Goal: Information Seeking & Learning: Learn about a topic

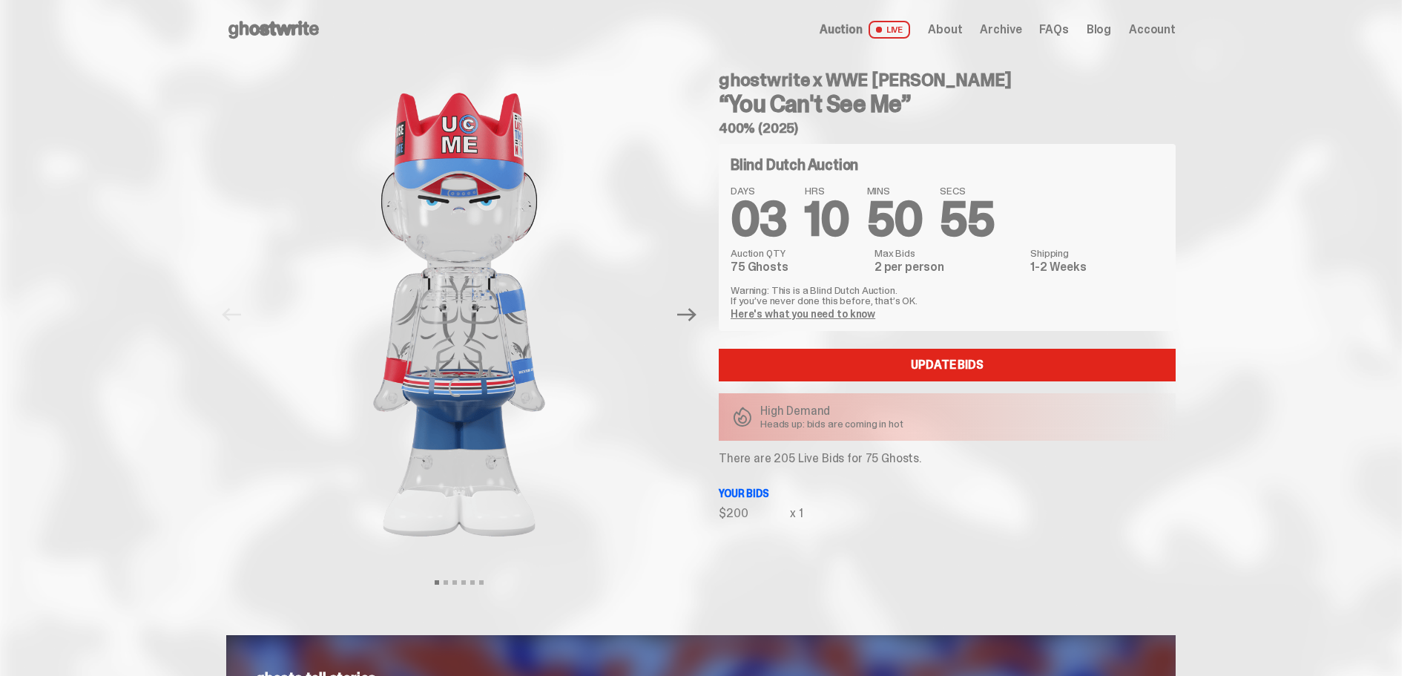
click at [797, 313] on link "Here's what you need to know" at bounding box center [802, 313] width 145 height 13
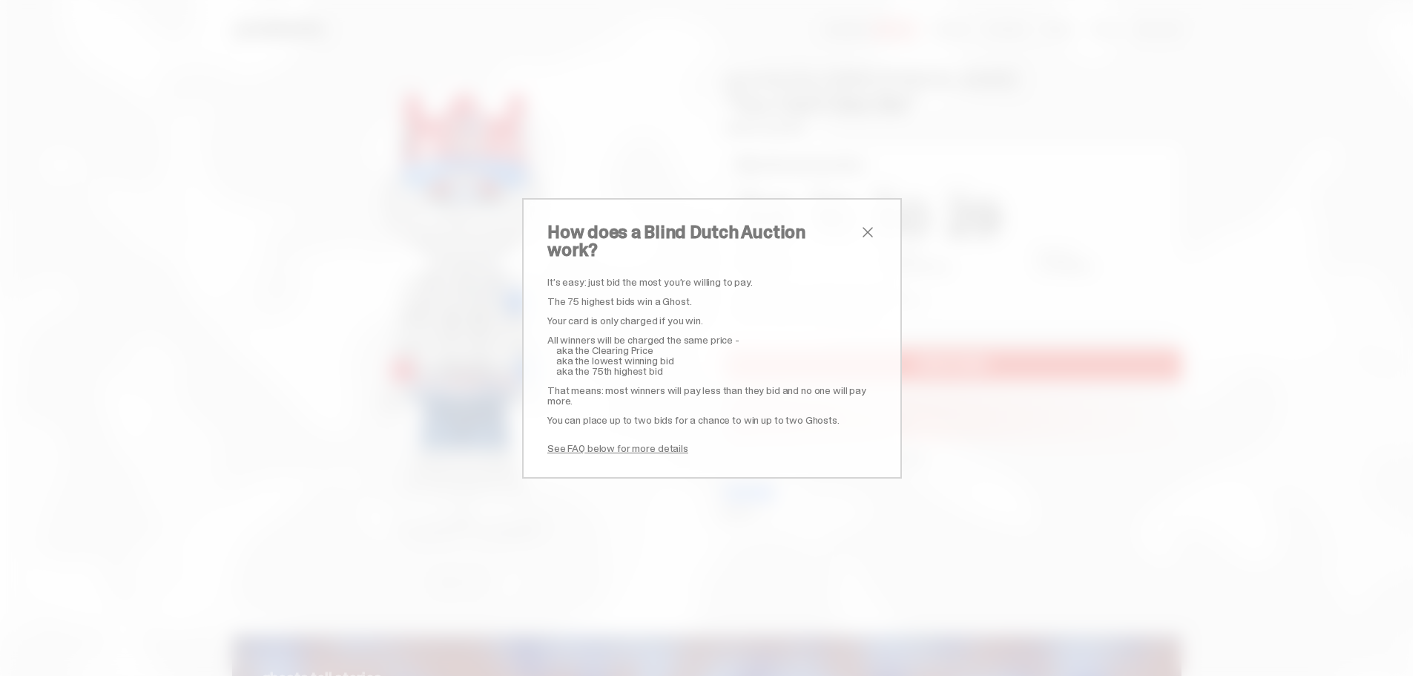
click at [859, 240] on span "close" at bounding box center [868, 232] width 18 height 18
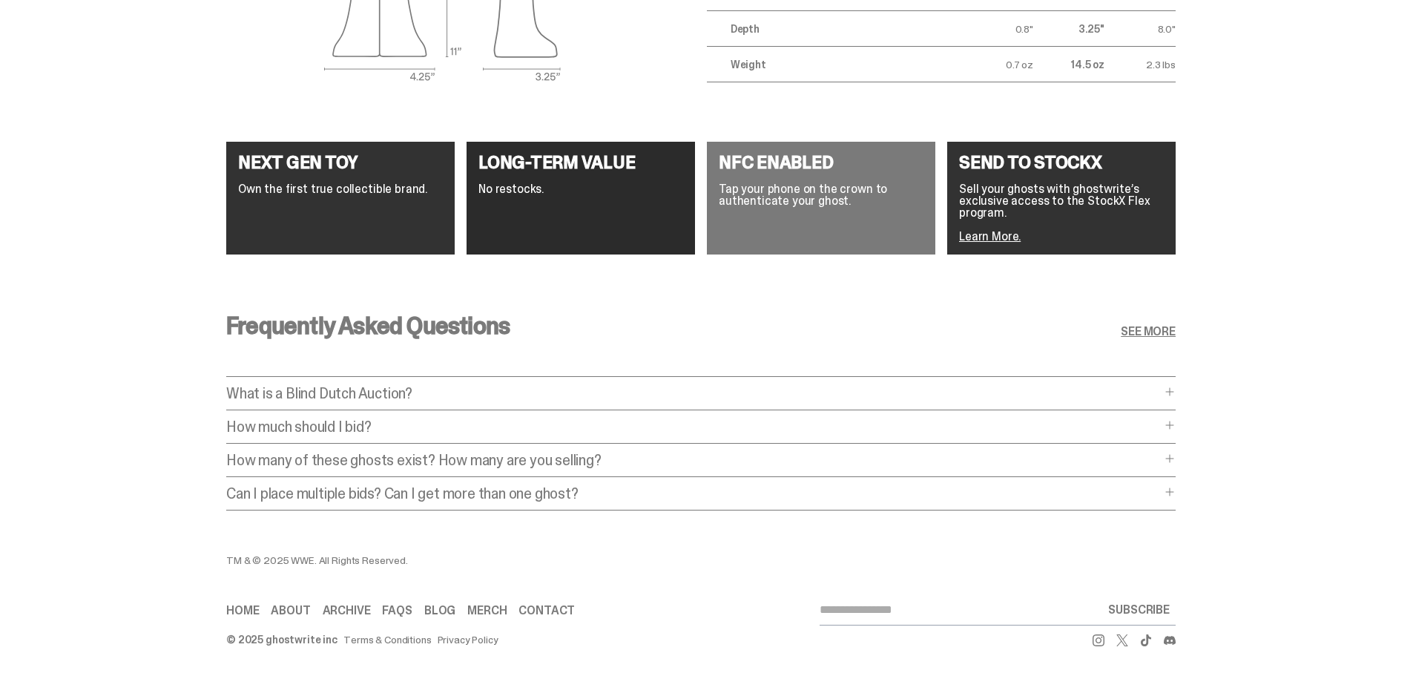
scroll to position [2630, 0]
click at [444, 386] on p "What is a Blind Dutch Auction?" at bounding box center [693, 393] width 934 height 15
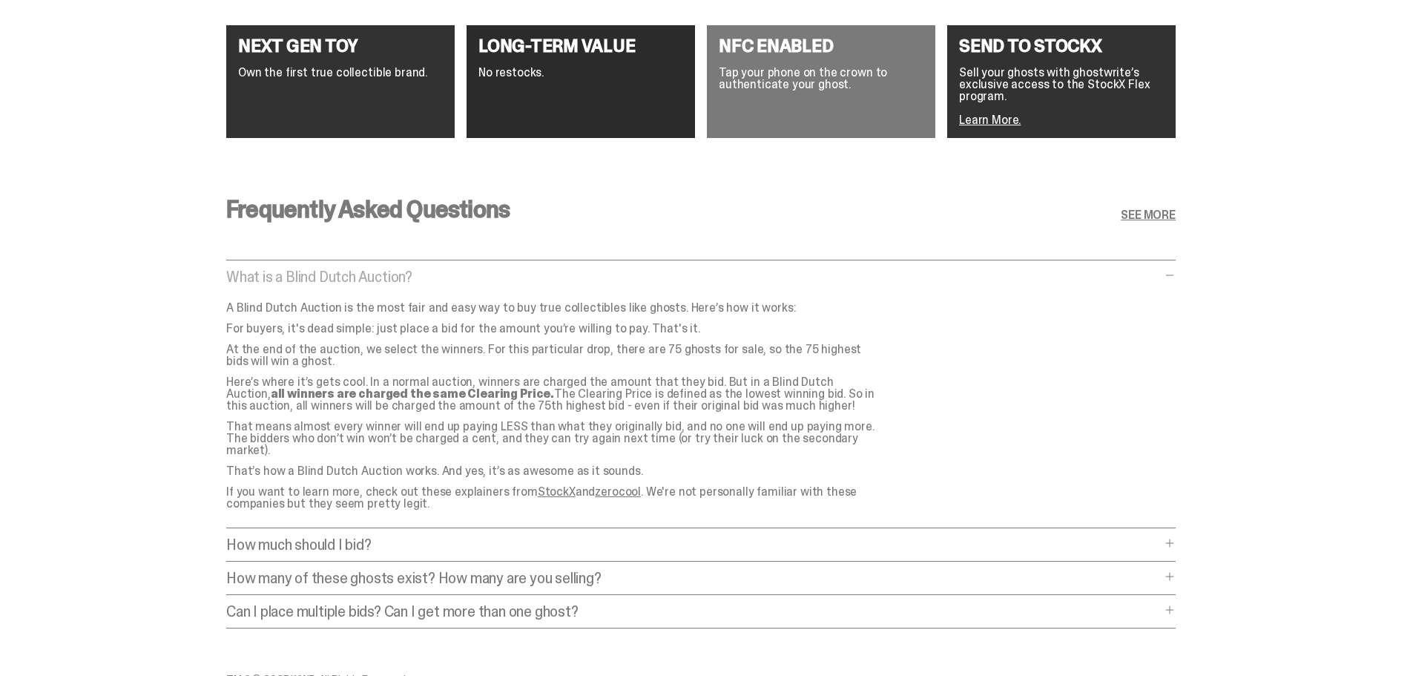
scroll to position [2853, 0]
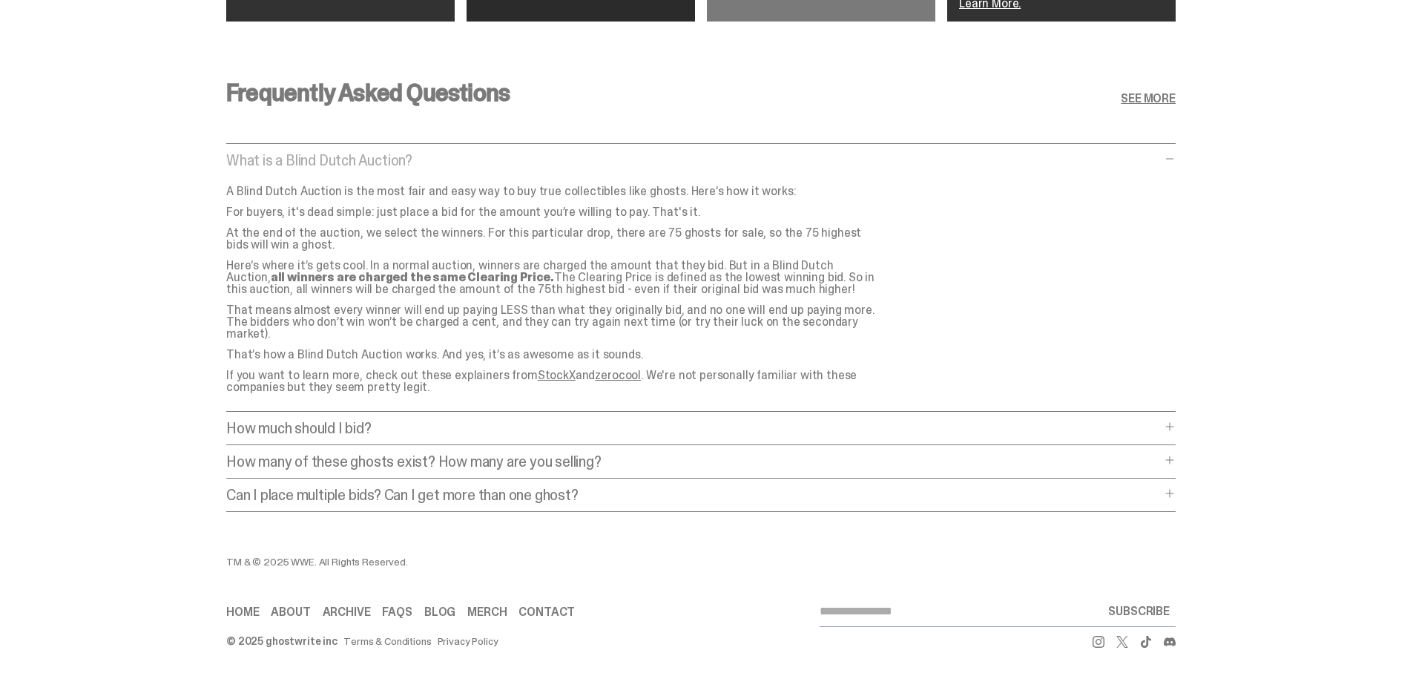
click at [360, 420] on p "How much should I bid?" at bounding box center [693, 427] width 934 height 15
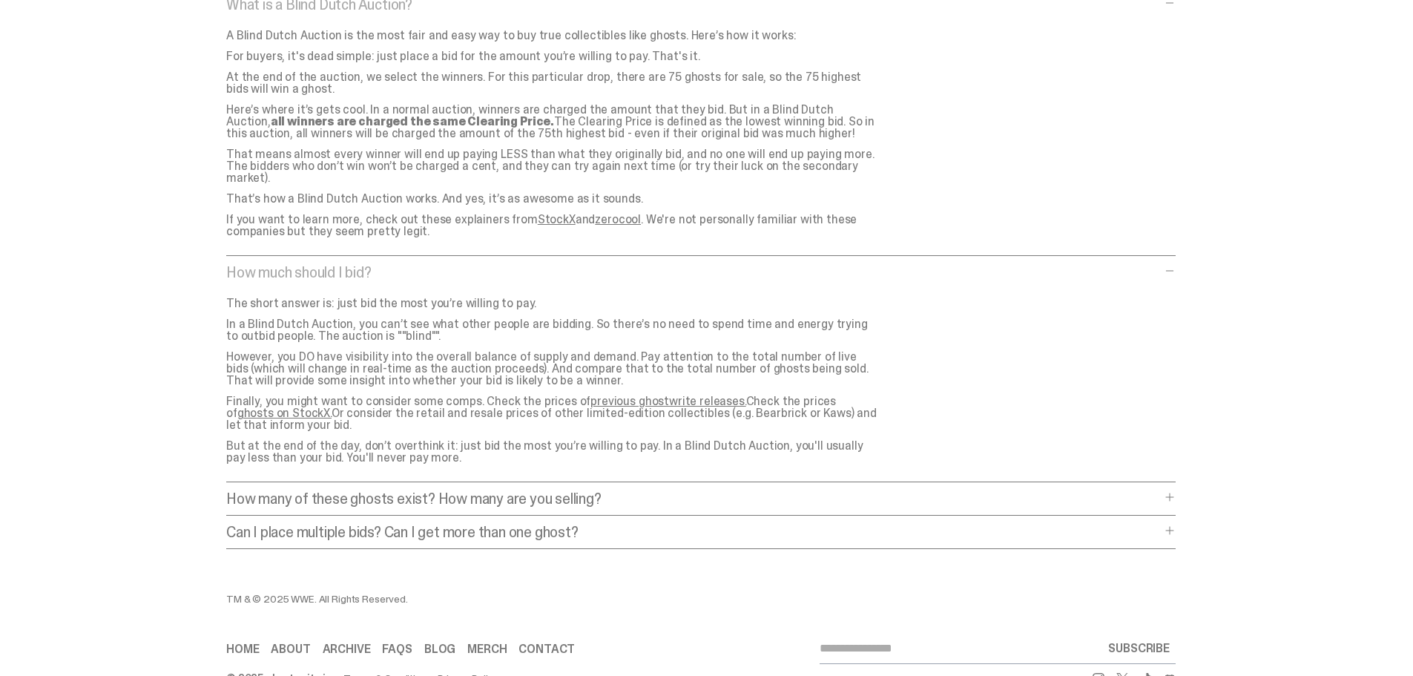
scroll to position [3046, 0]
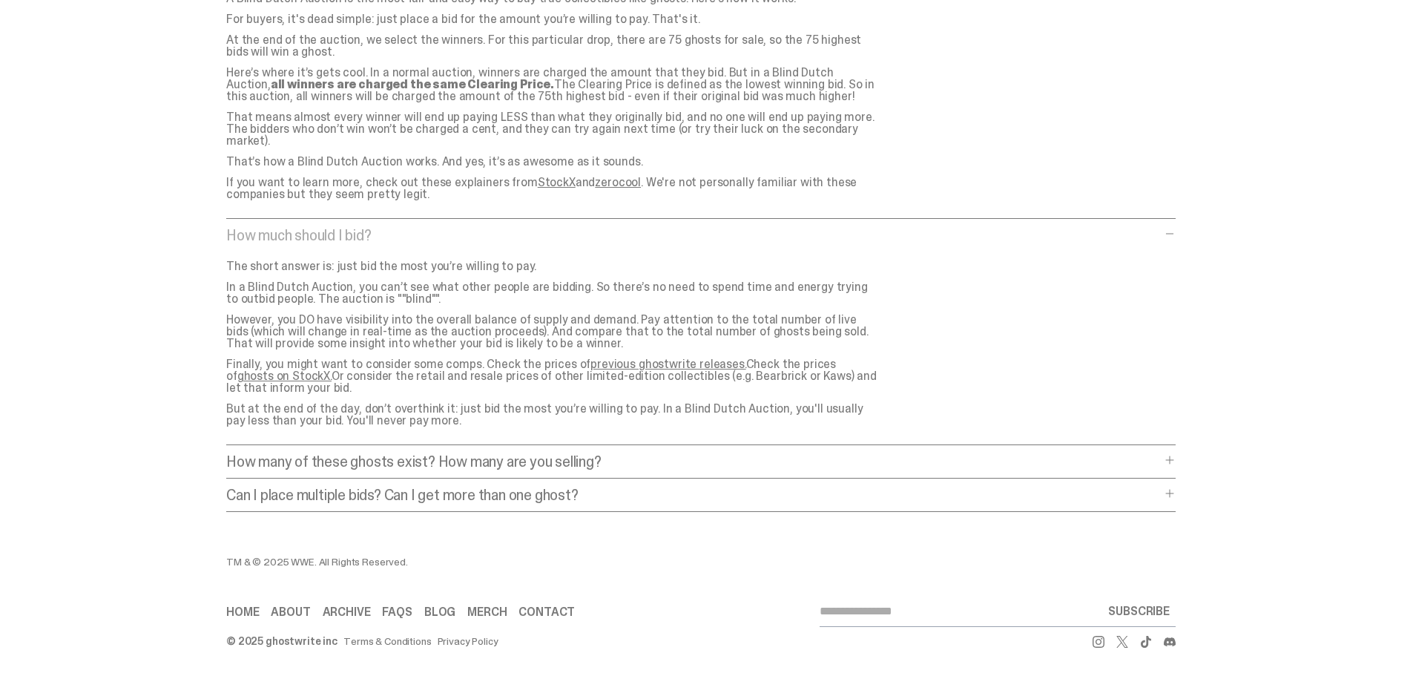
click at [637, 454] on p "How many of these ghosts exist? How many are you selling?" at bounding box center [693, 461] width 934 height 15
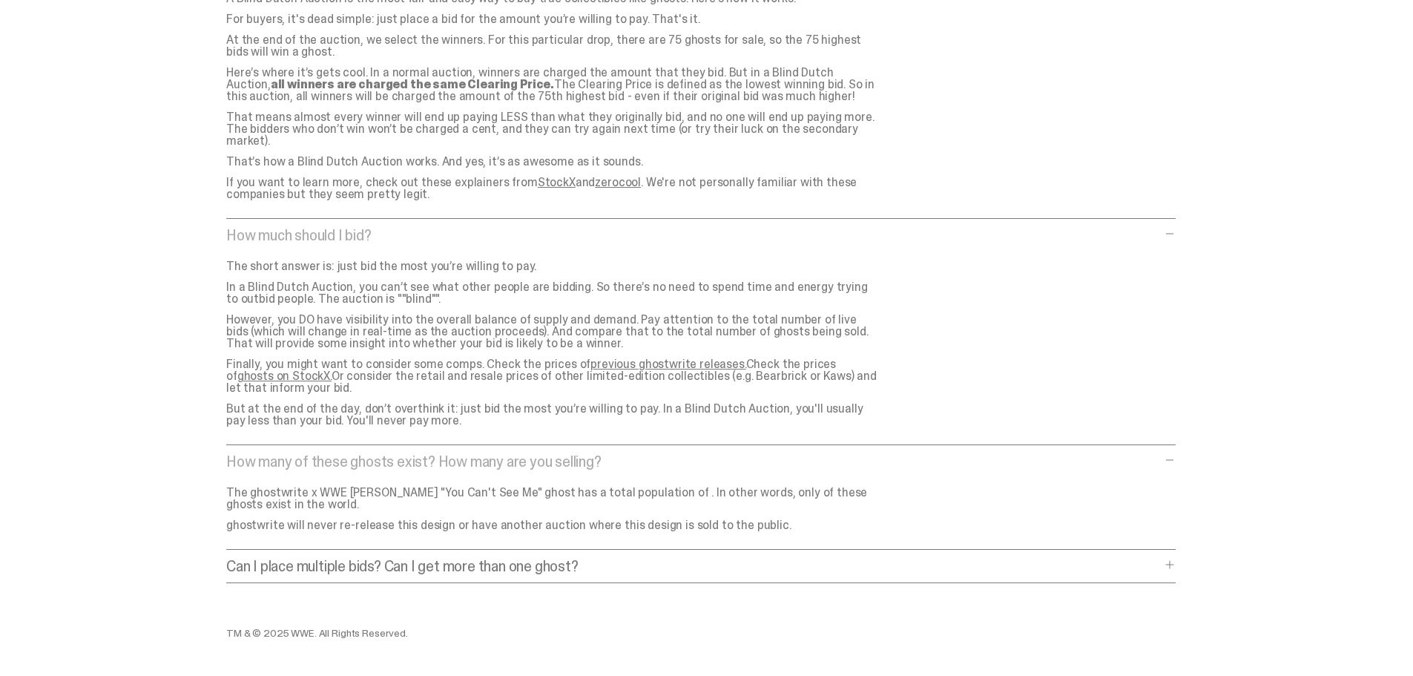
click at [615, 558] on p "Can I place multiple bids? Can I get more than one ghost?" at bounding box center [693, 565] width 934 height 15
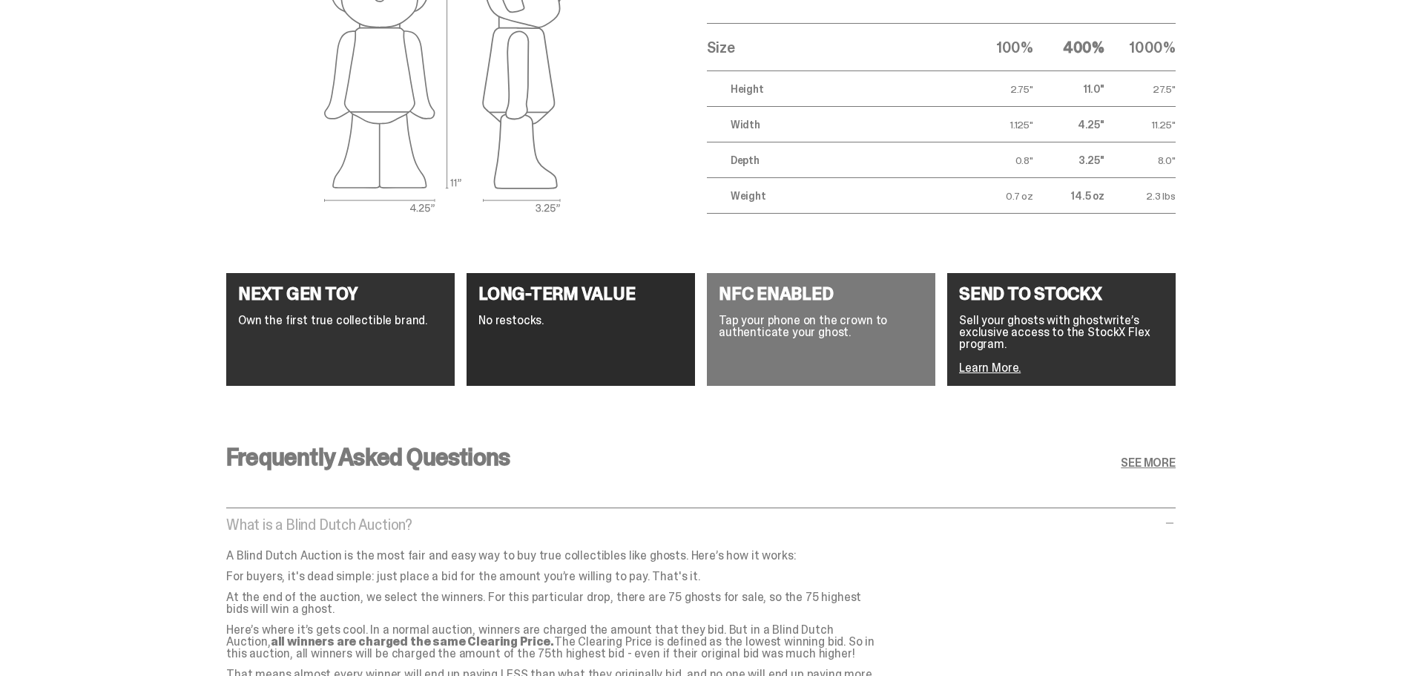
scroll to position [2458, 0]
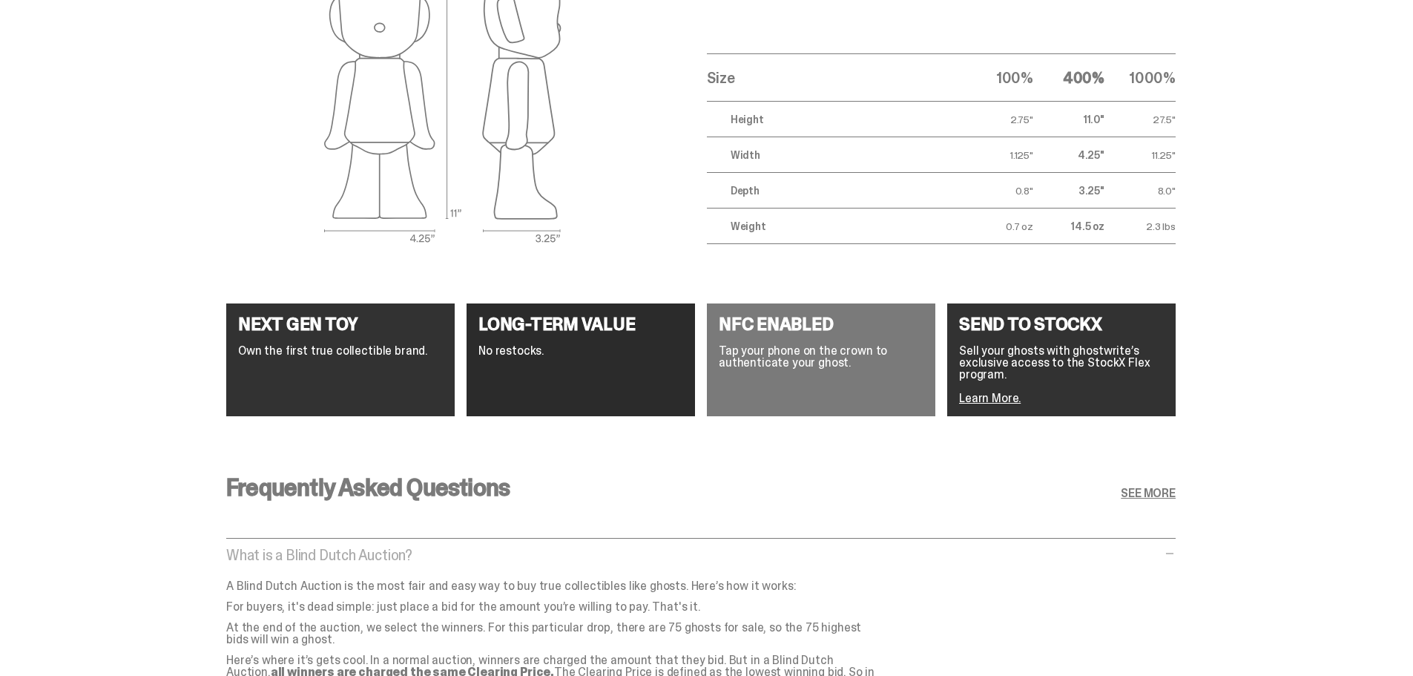
click at [1149, 492] on link "SEE MORE" at bounding box center [1147, 493] width 55 height 12
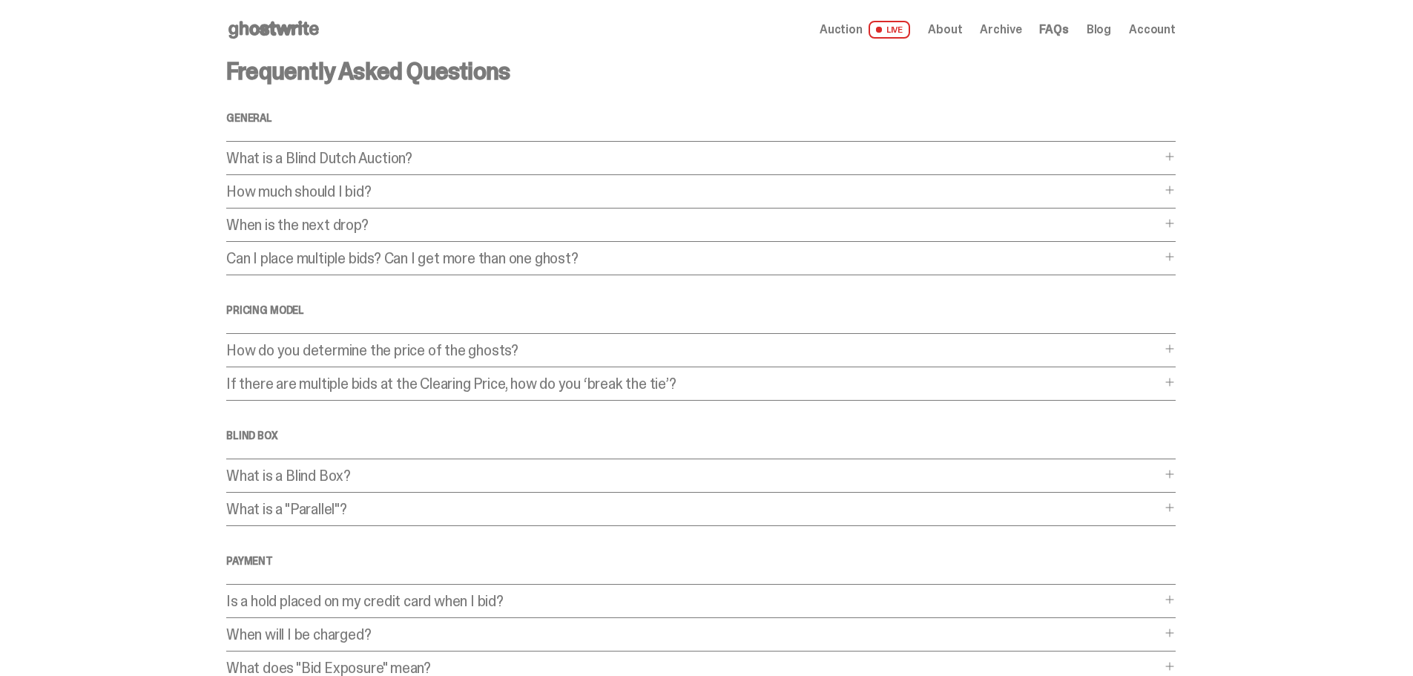
click at [421, 351] on p "How do you determine the price of the ghosts?" at bounding box center [693, 350] width 934 height 15
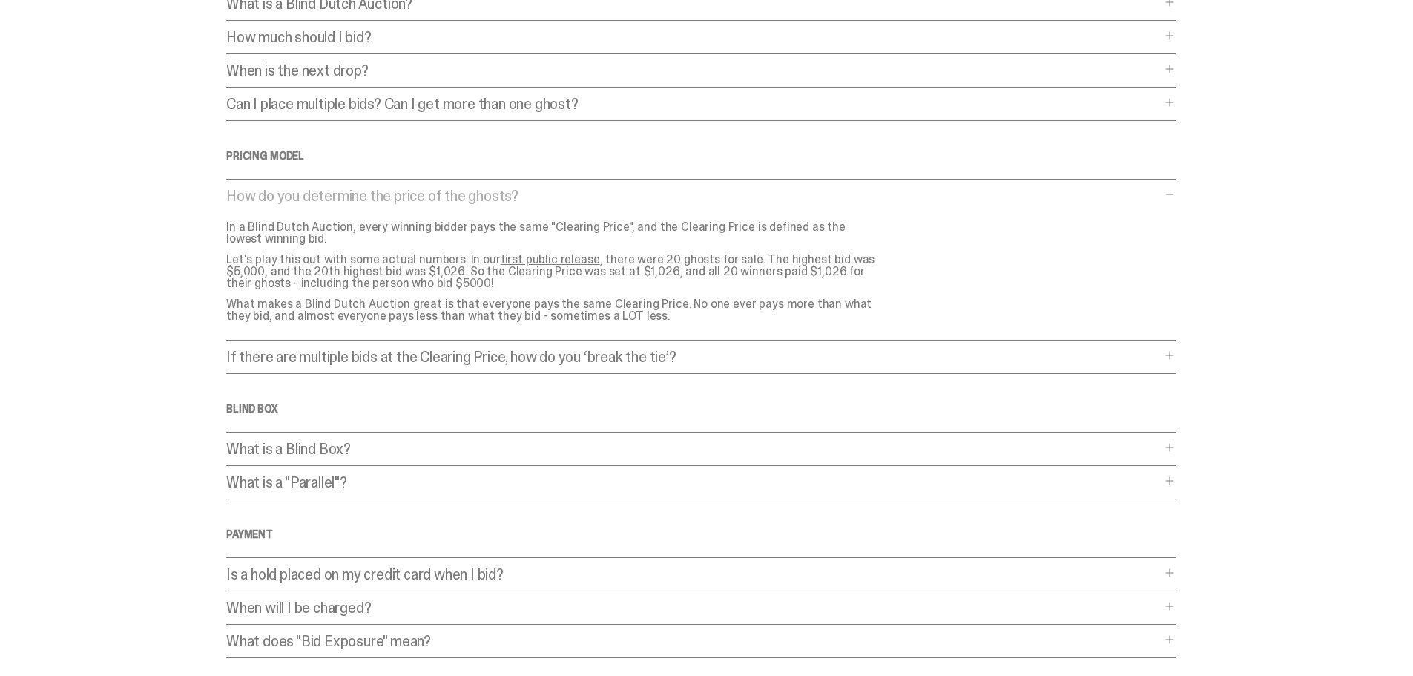
scroll to position [222, 0]
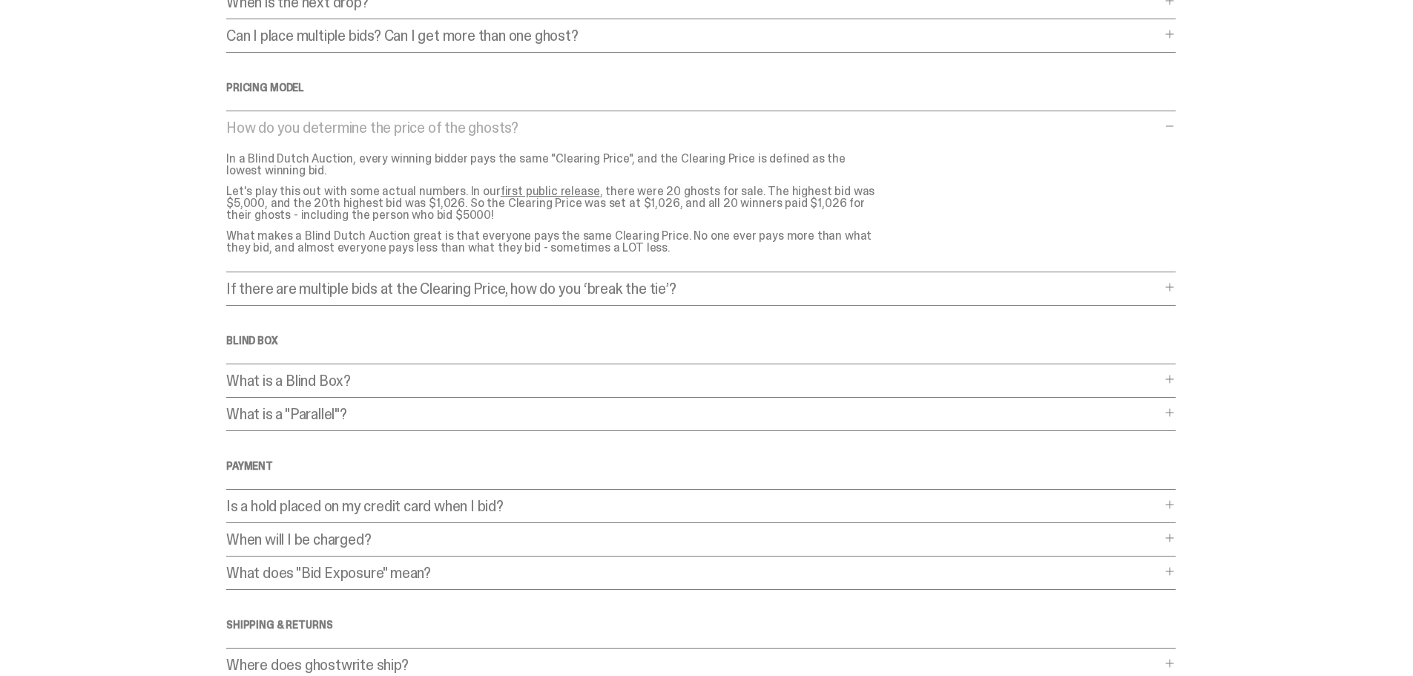
click at [411, 382] on p "What is a Blind Box?" at bounding box center [693, 380] width 934 height 15
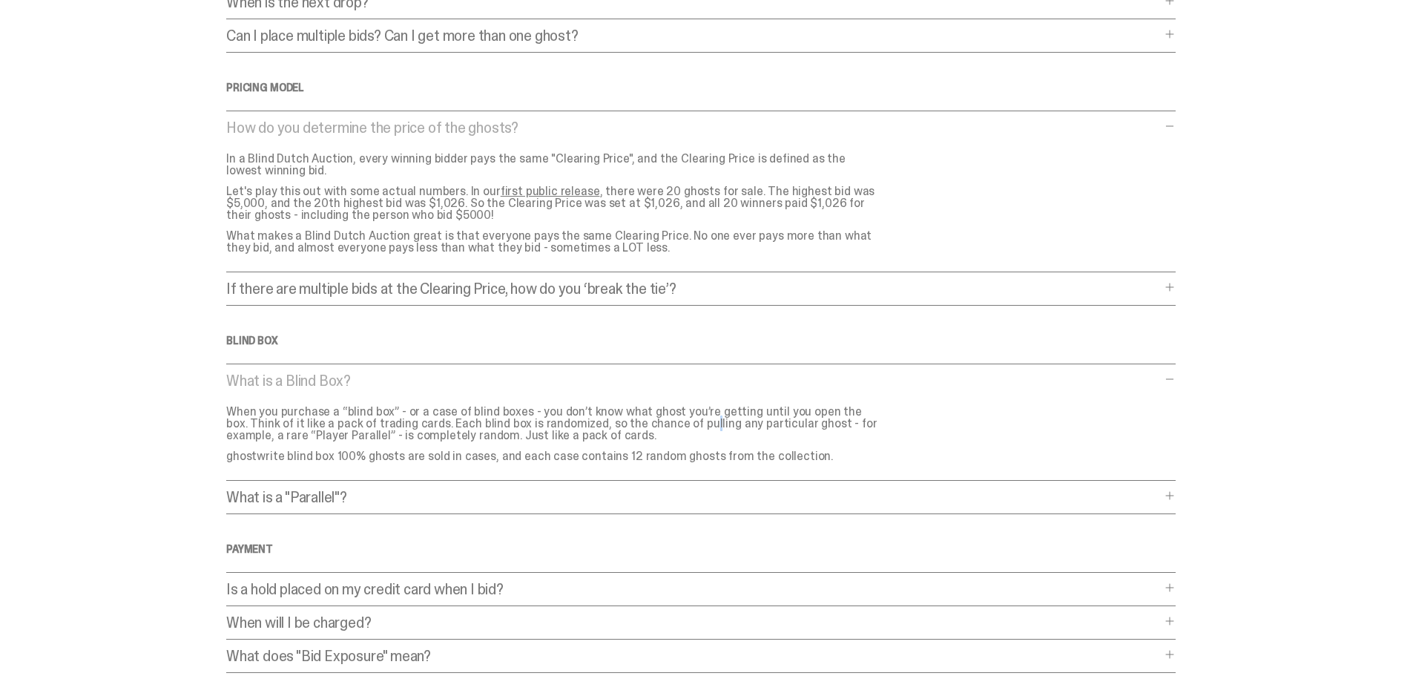
click at [637, 421] on p "When you purchase a “blind box” - or a case of blind boxes - you don’t know wha…" at bounding box center [552, 424] width 653 height 36
click at [943, 410] on div "What is a Blind Box? What is a Blind Box? When you purchase a “blind box” - or …" at bounding box center [700, 427] width 949 height 108
click at [382, 489] on p "What is a "Parallel"?" at bounding box center [693, 496] width 934 height 15
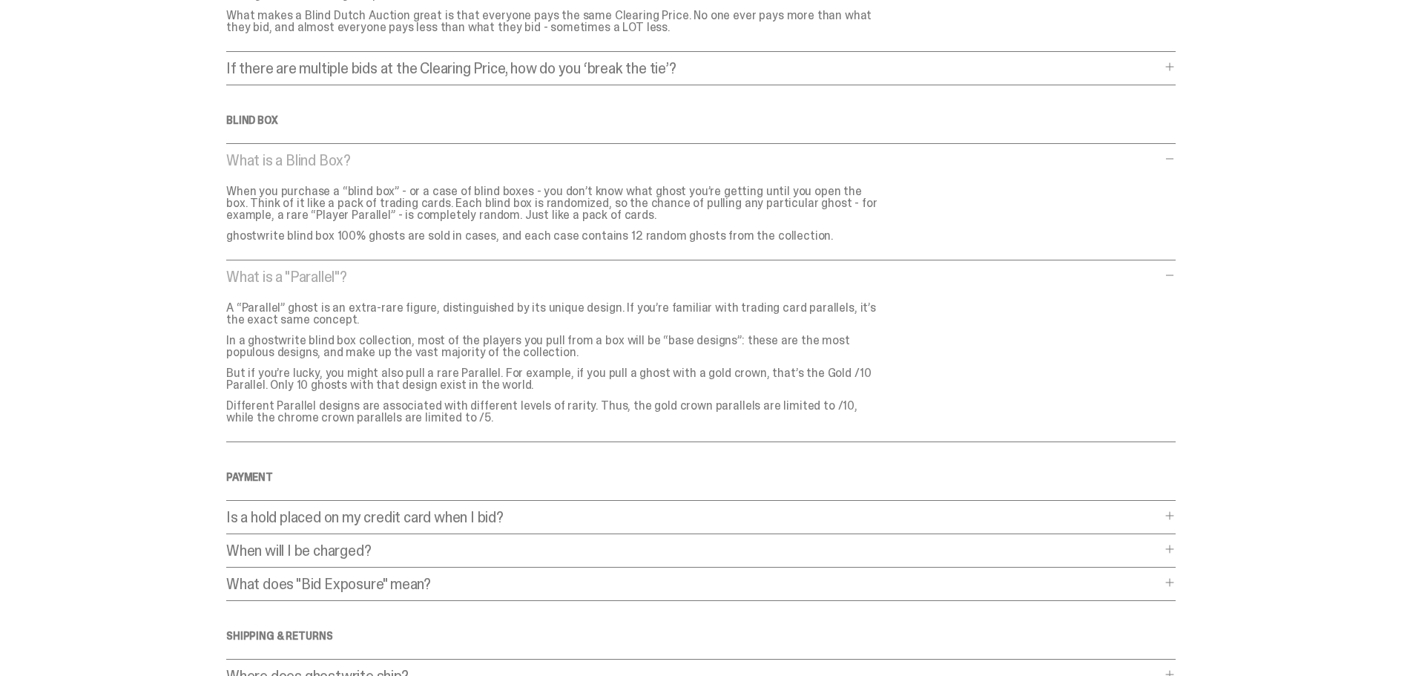
scroll to position [445, 0]
click at [549, 510] on p "Is a hold placed on my credit card when I bid?" at bounding box center [693, 514] width 934 height 15
